Goal: Register for event/course

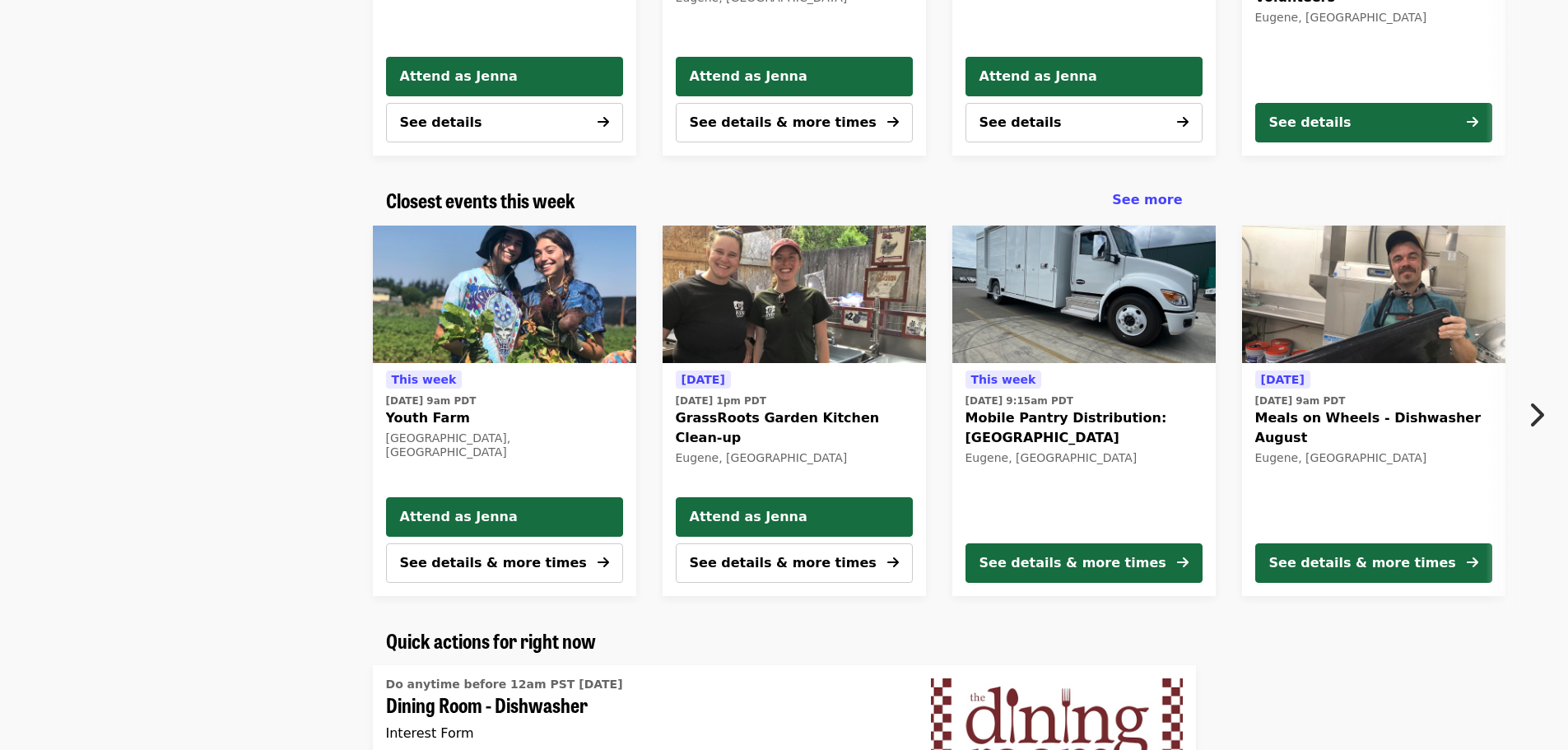
scroll to position [411, 0]
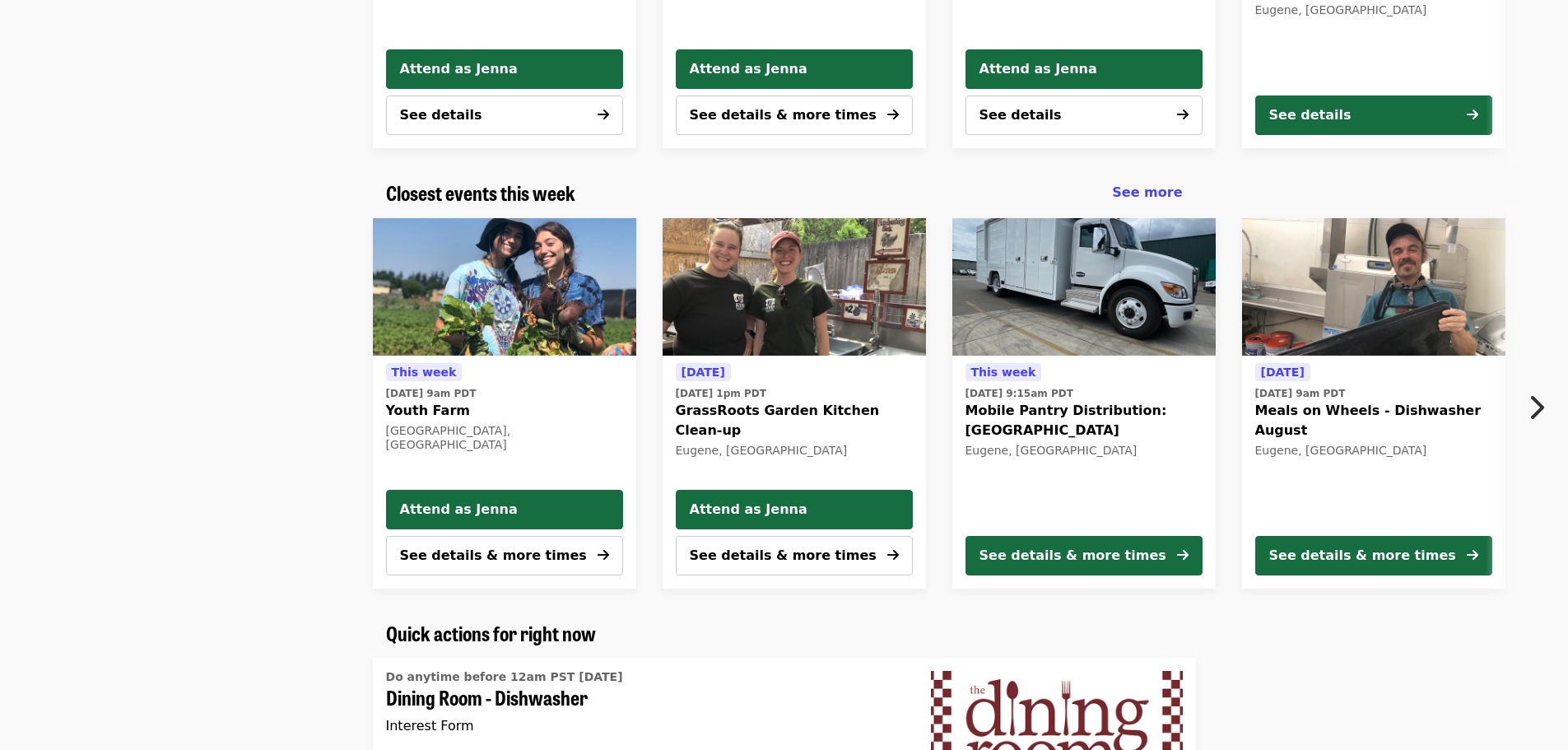
click at [410, 405] on span "Youth Farm" at bounding box center [504, 411] width 237 height 20
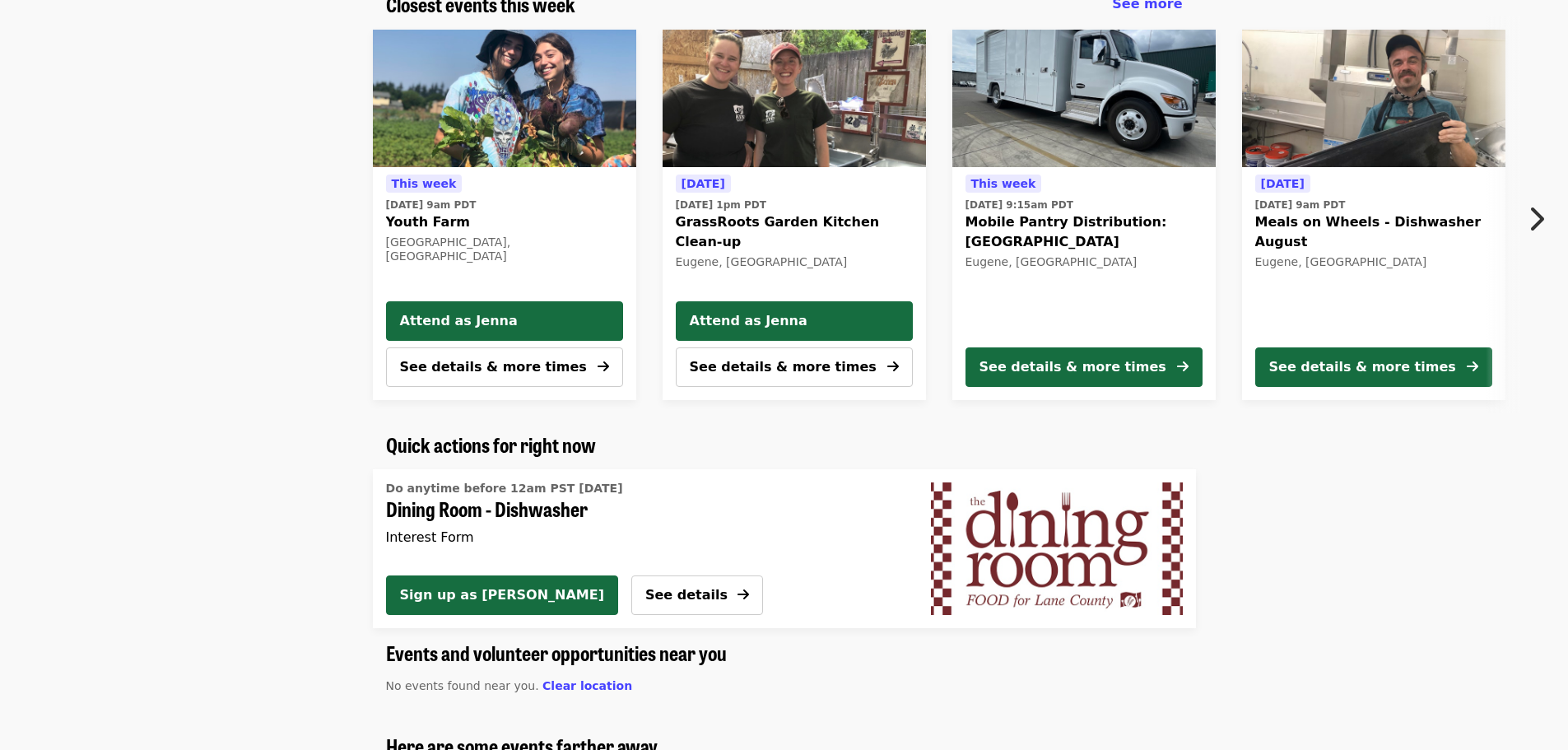
scroll to position [576, 0]
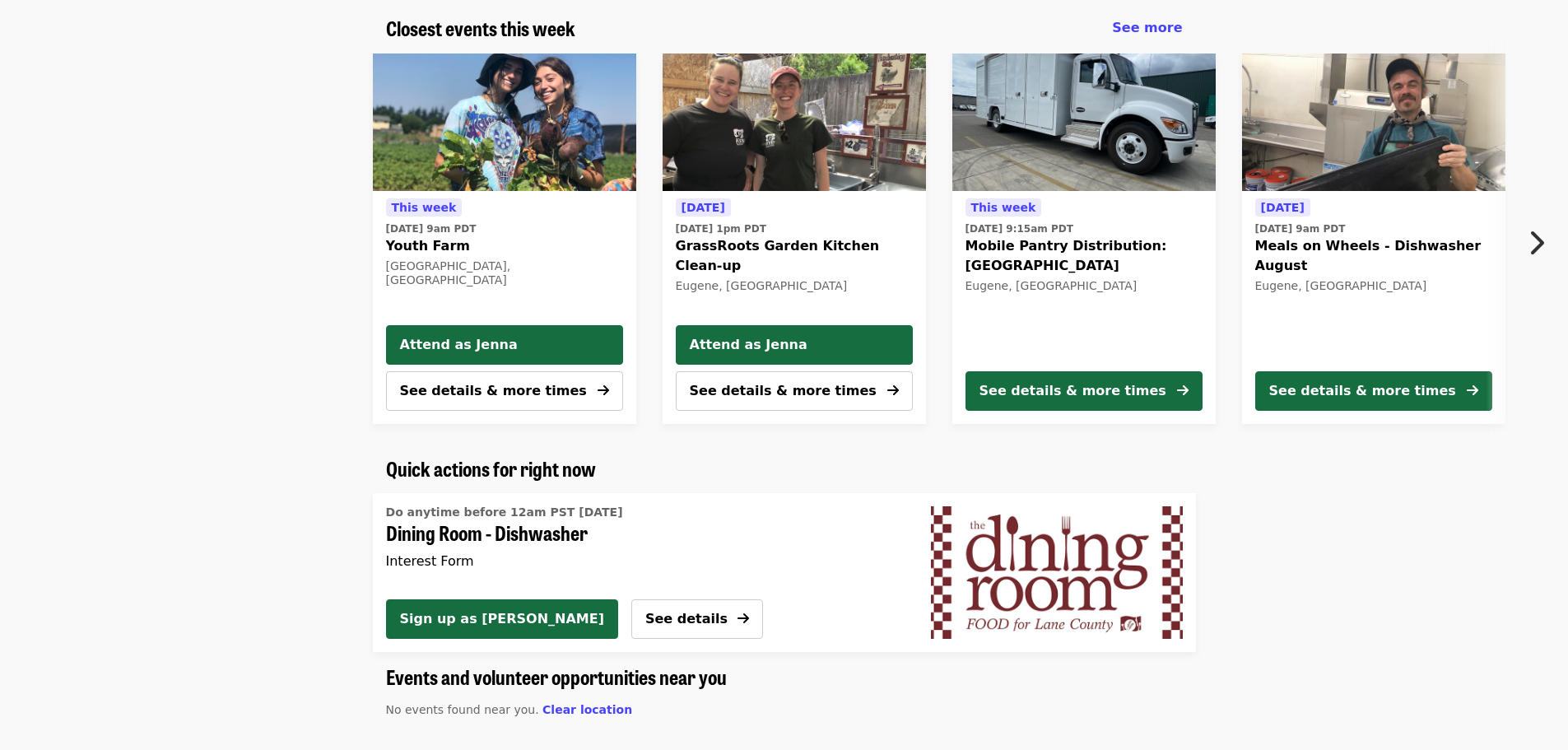
click at [1543, 234] on icon "chevron-right icon" at bounding box center [1535, 243] width 16 height 31
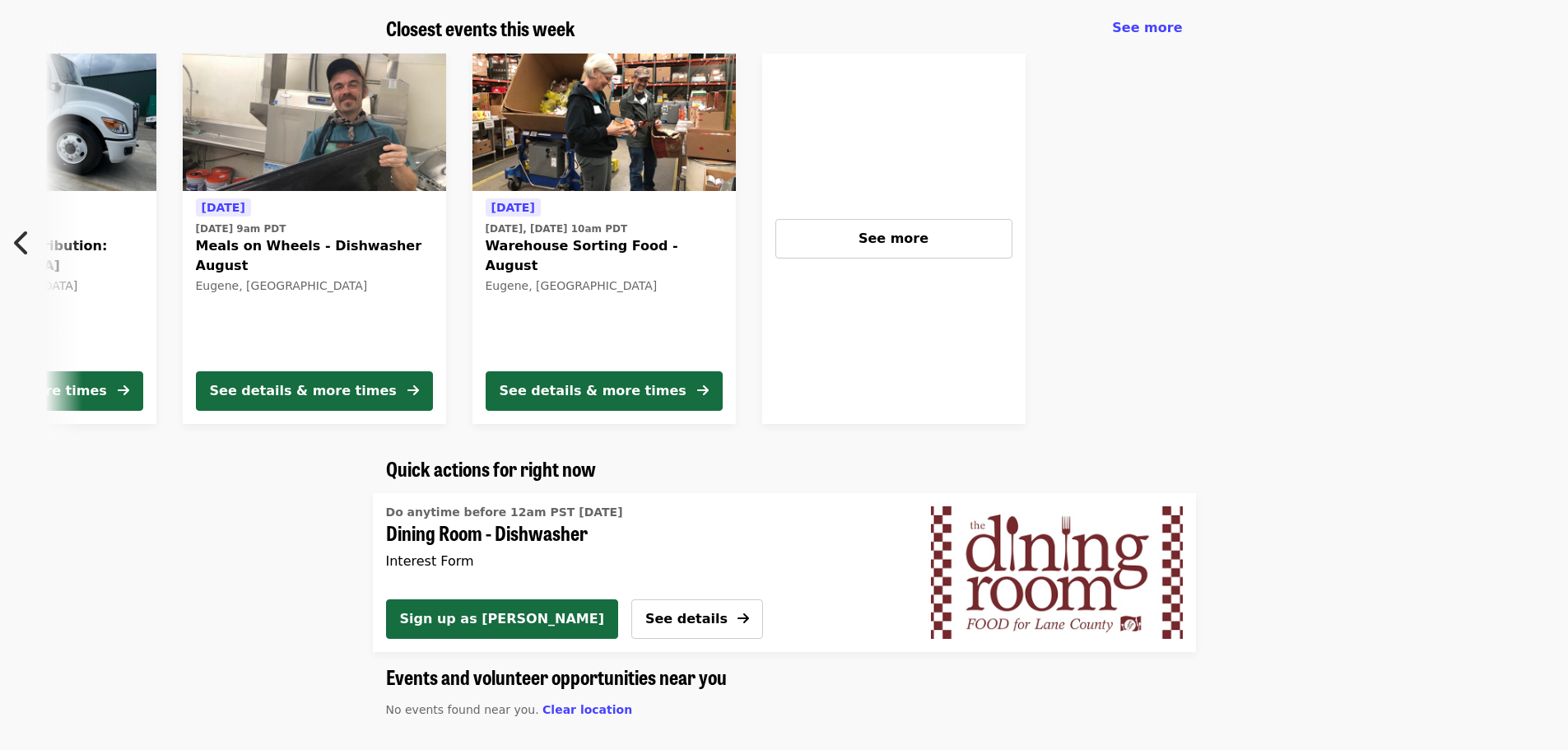
scroll to position [0, 1060]
click at [655, 244] on span "Warehouse Sorting Food - August" at bounding box center [604, 256] width 237 height 39
click at [919, 251] on button "See more" at bounding box center [894, 238] width 237 height 39
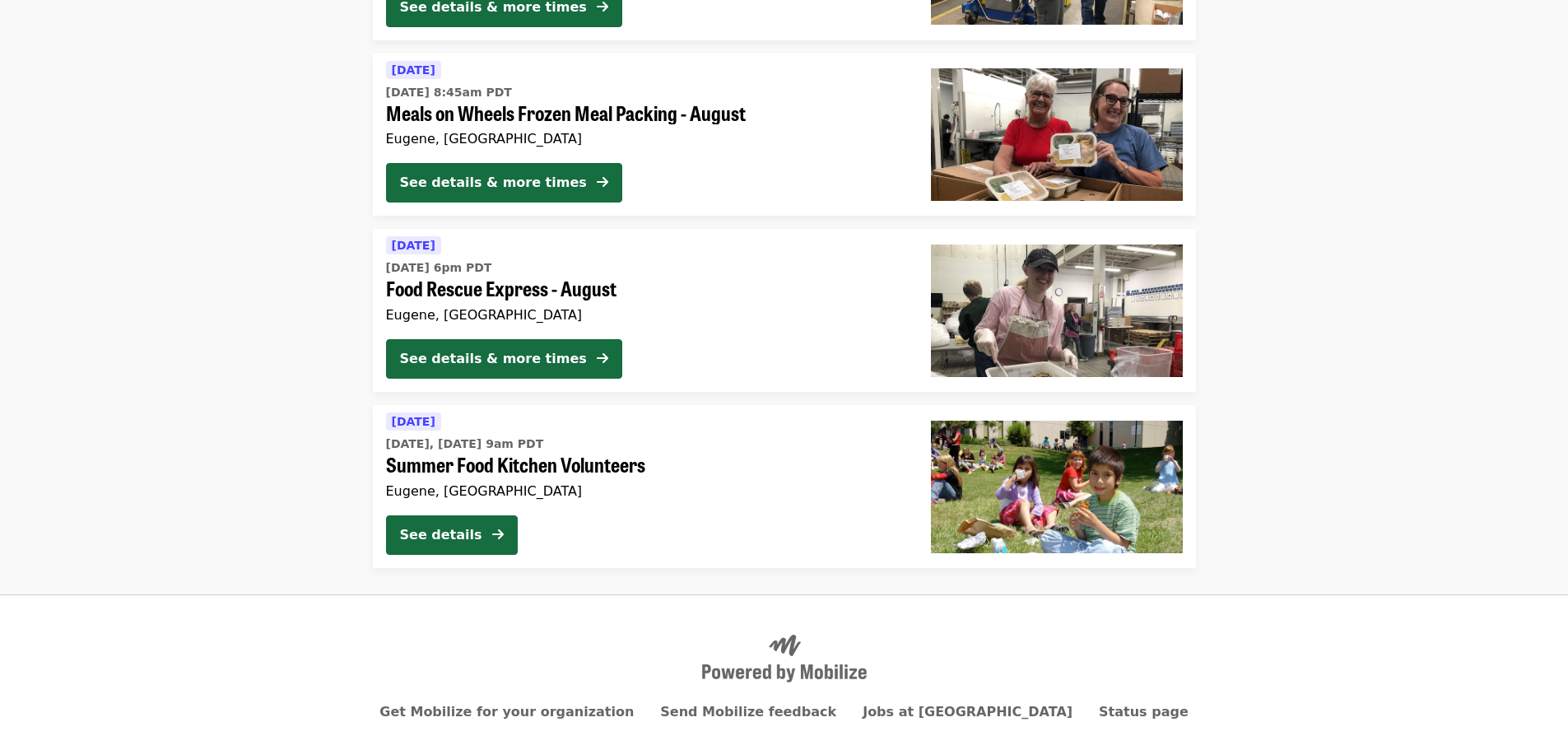
scroll to position [1342, 0]
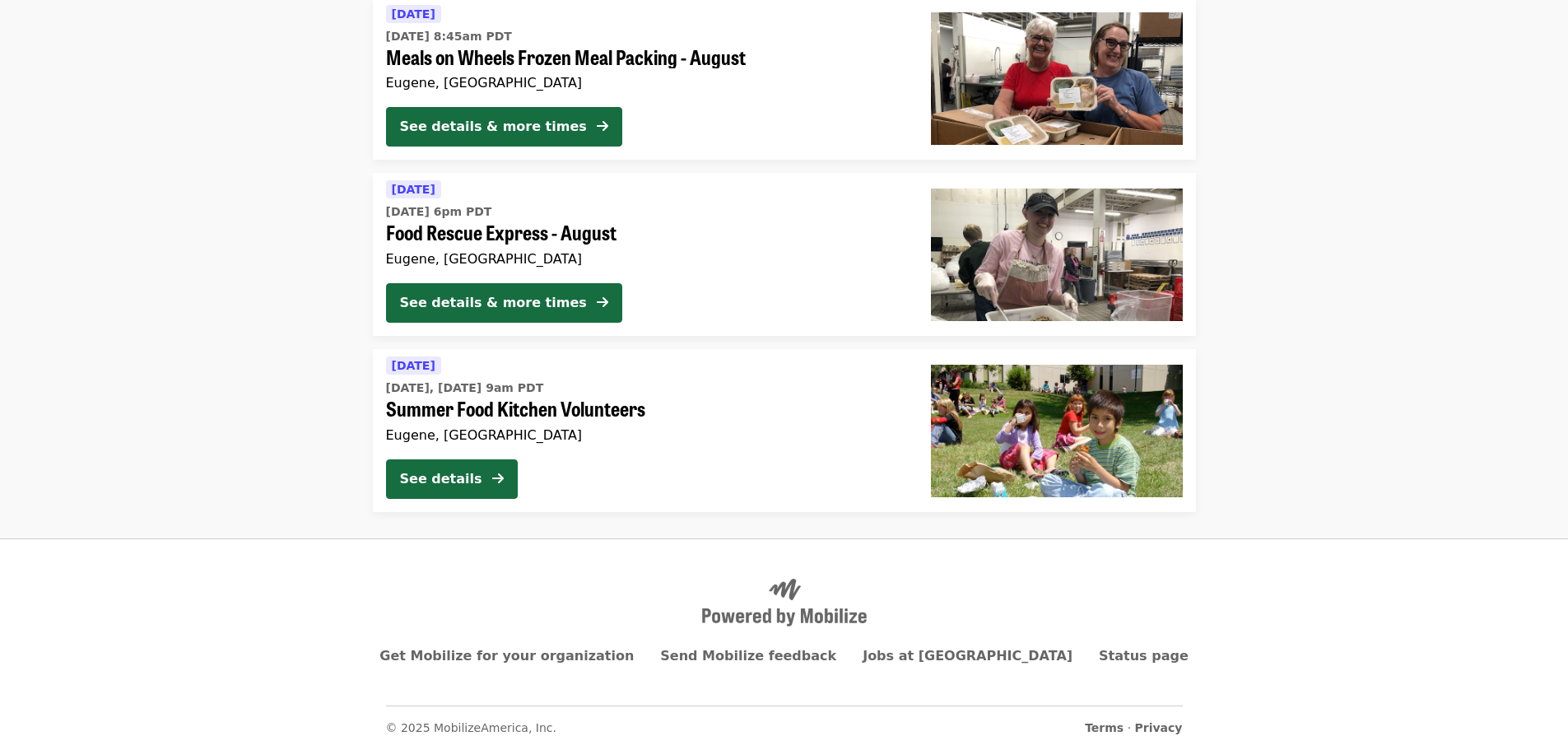
click at [582, 235] on span "Food Rescue Express - August" at bounding box center [644, 232] width 518 height 24
